Goal: Task Accomplishment & Management: Manage account settings

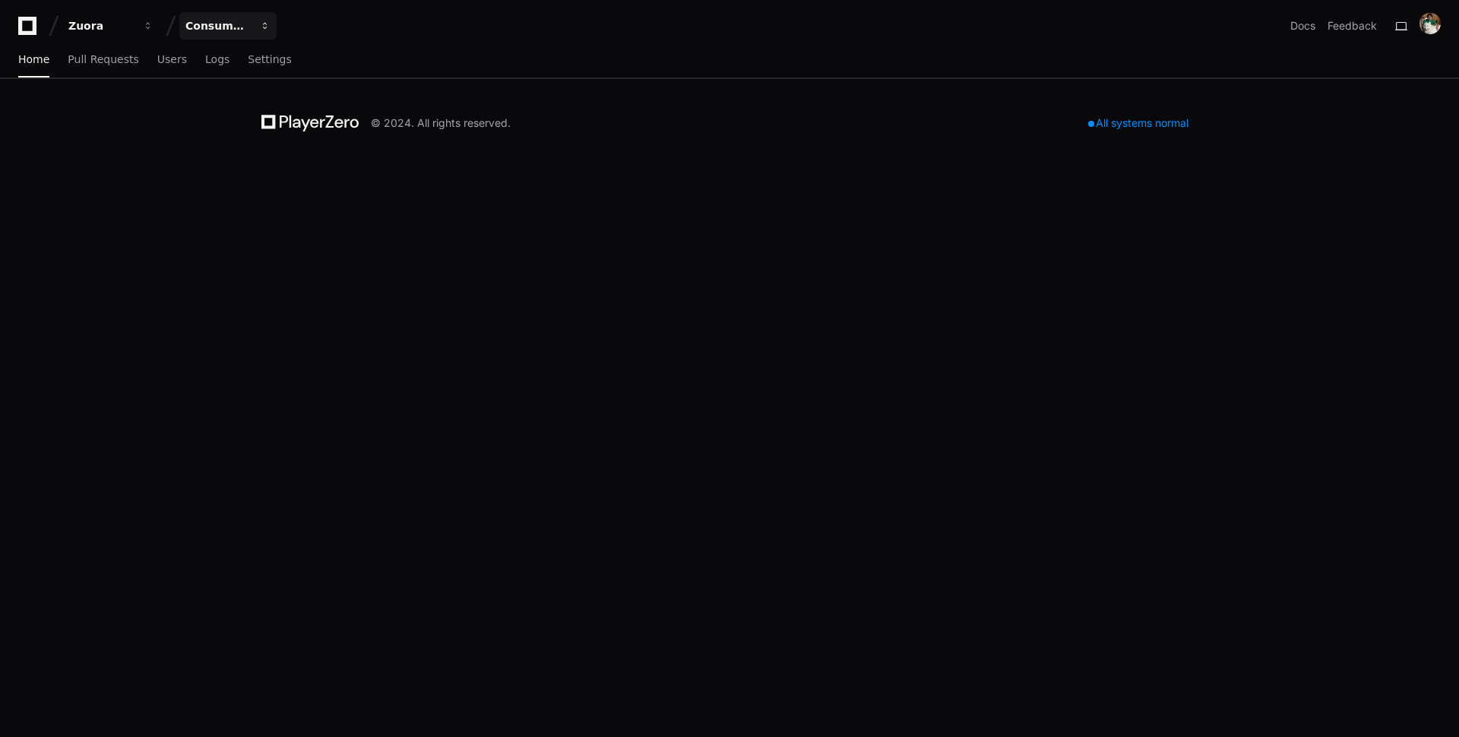
click at [235, 30] on div "Consumption" at bounding box center [217, 25] width 65 height 15
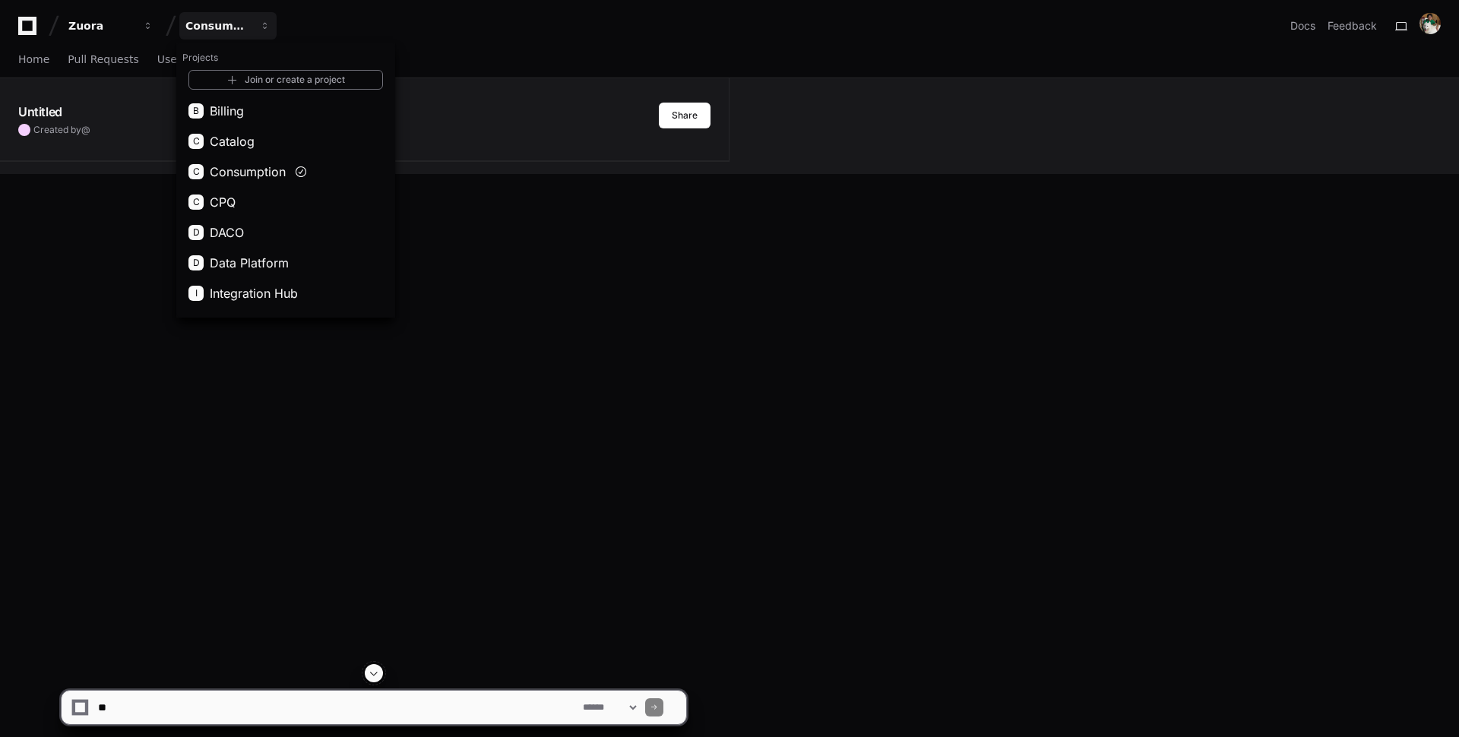
click at [84, 120] on div "Untitled Created by @" at bounding box center [338, 119] width 641 height 33
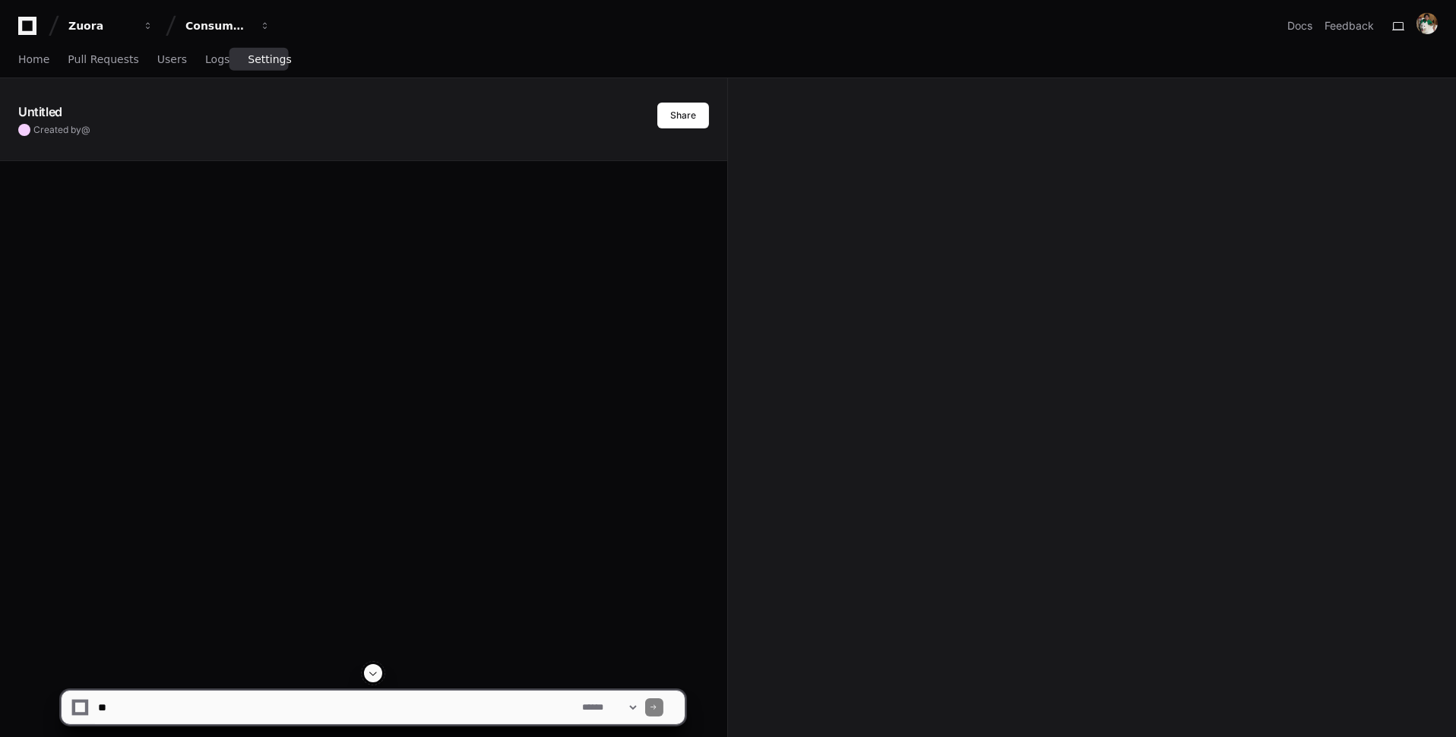
click at [261, 55] on span "Settings" at bounding box center [269, 59] width 43 height 9
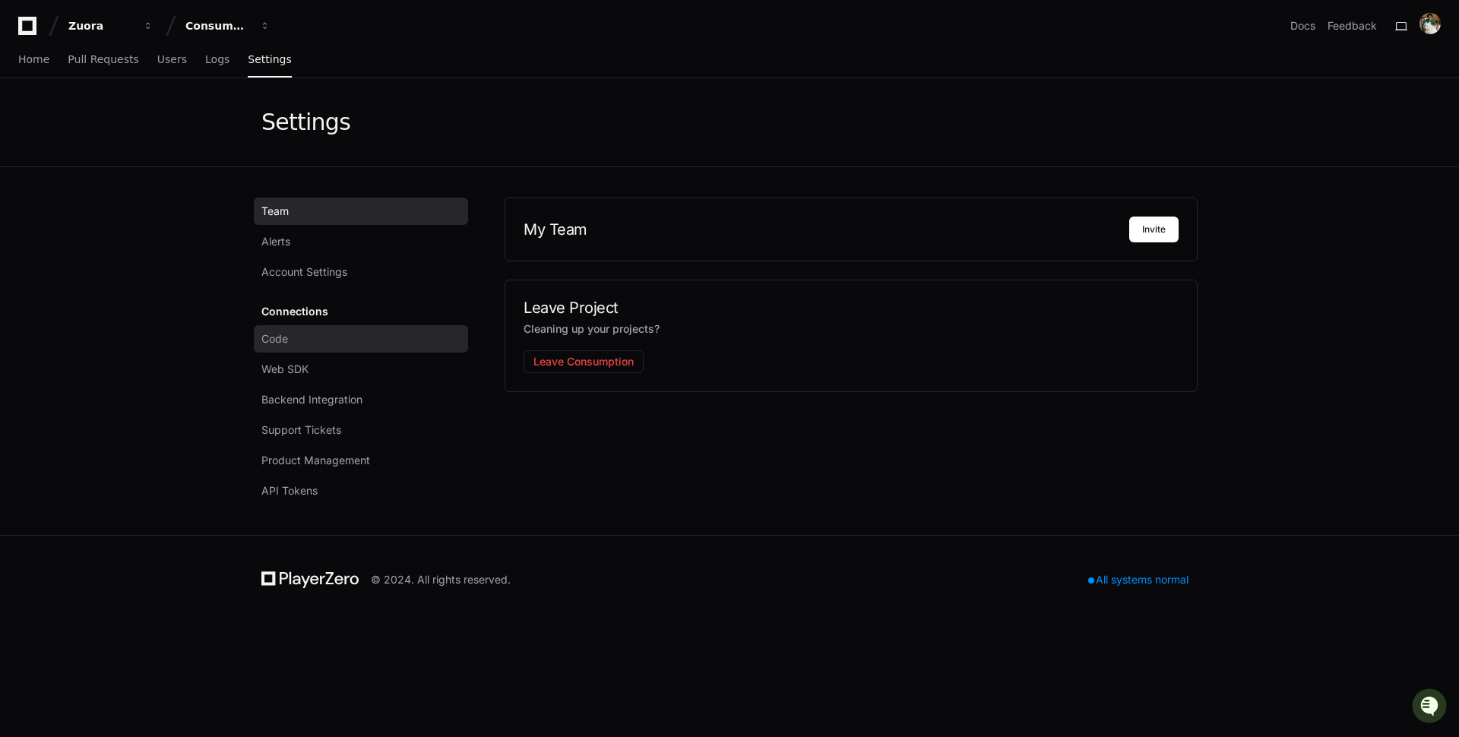
click at [350, 333] on link "Code" at bounding box center [361, 338] width 214 height 27
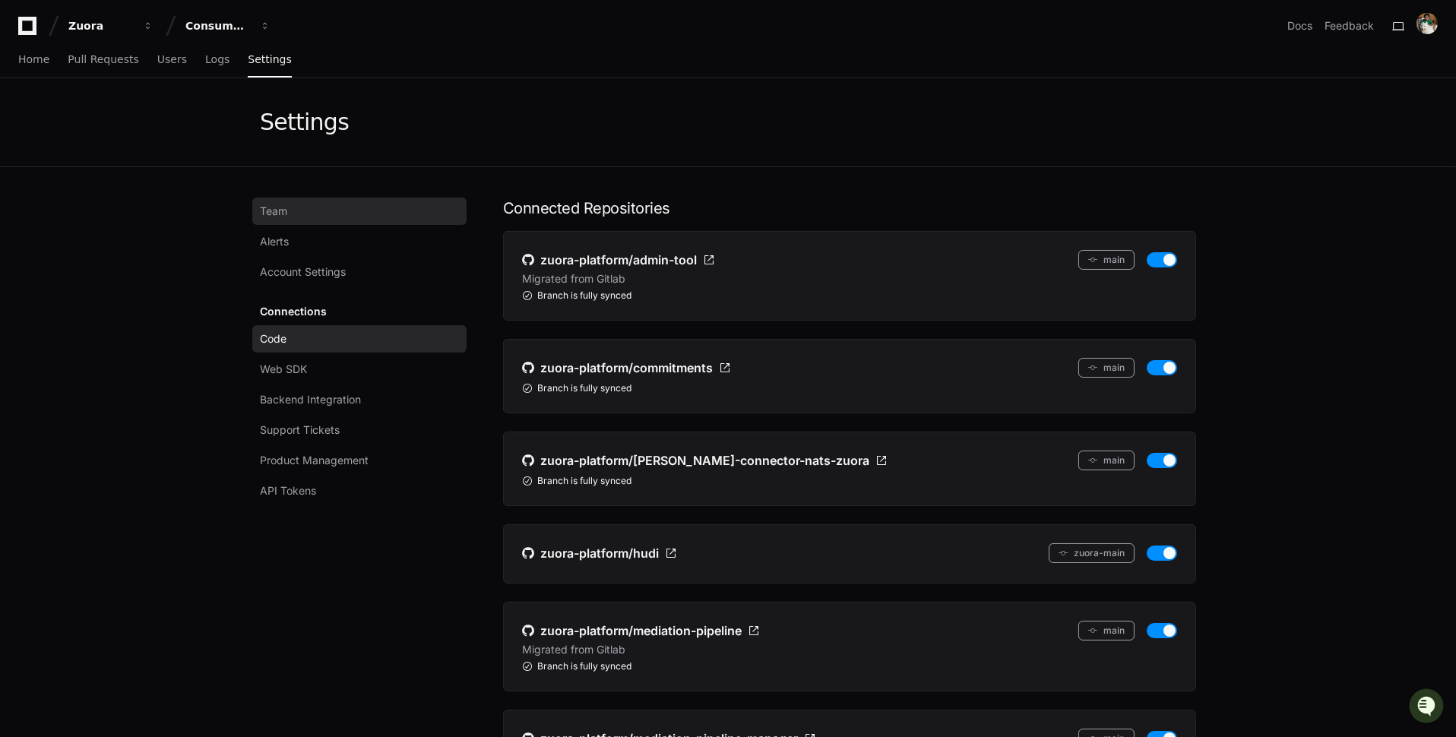
click at [354, 214] on link "Team" at bounding box center [359, 211] width 214 height 27
